Goal: Task Accomplishment & Management: Manage account settings

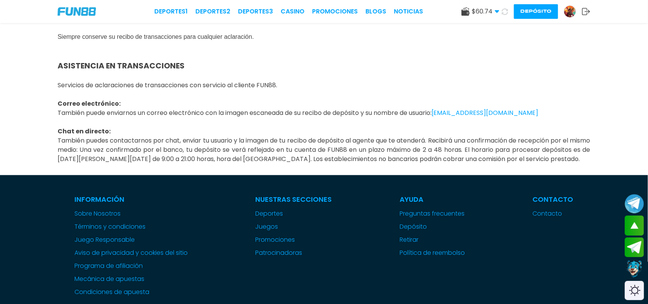
scroll to position [1103, 0]
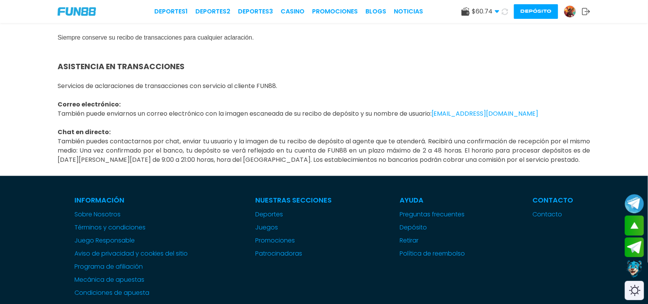
click at [569, 12] on img at bounding box center [570, 12] width 12 height 12
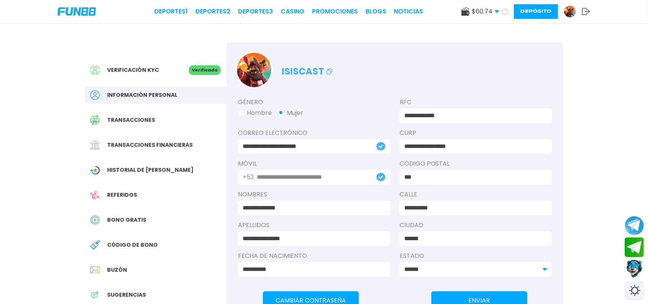
click at [160, 146] on span "Transacciones financieras" at bounding box center [150, 145] width 86 height 8
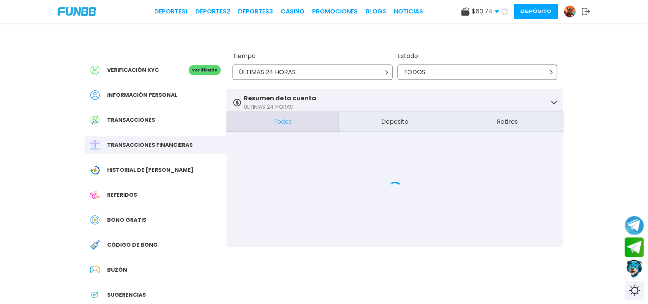
click at [173, 129] on div "Verificación KYC Verificado Información personal Transacciones Transacciones fi…" at bounding box center [155, 198] width 142 height 313
click at [173, 118] on div "Transacciones" at bounding box center [155, 119] width 142 height 17
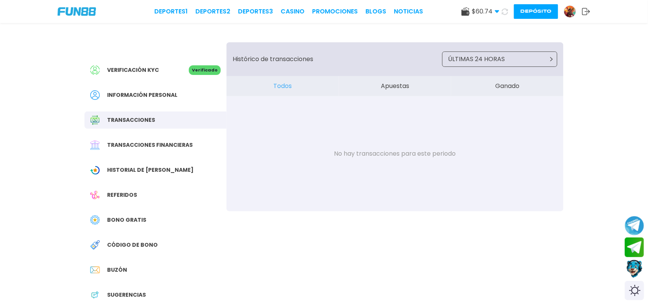
click at [398, 91] on button "Apuestas" at bounding box center [395, 86] width 112 height 20
click at [280, 85] on button "Todos" at bounding box center [282, 86] width 112 height 20
